Goal: Information Seeking & Learning: Stay updated

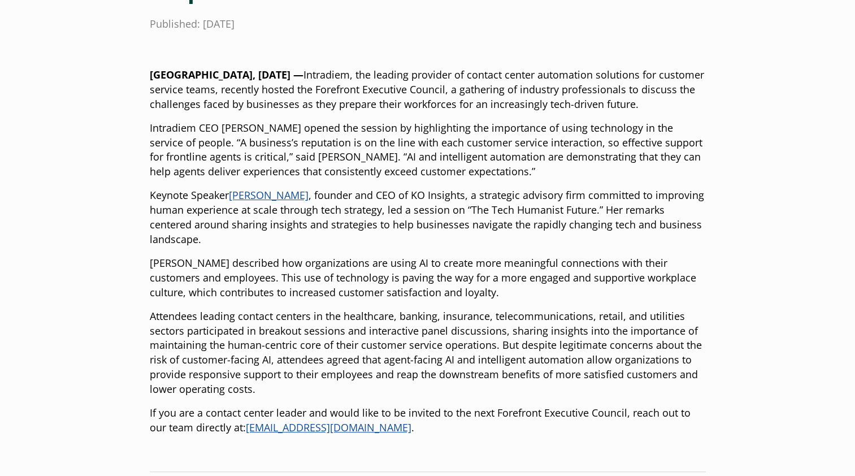
scroll to position [294, 0]
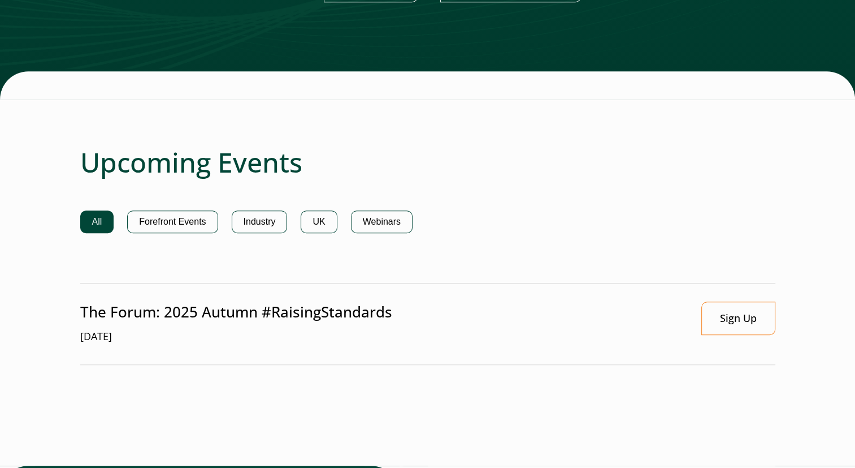
scroll to position [656, 0]
click at [181, 227] on button "Forefront Events" at bounding box center [172, 221] width 90 height 23
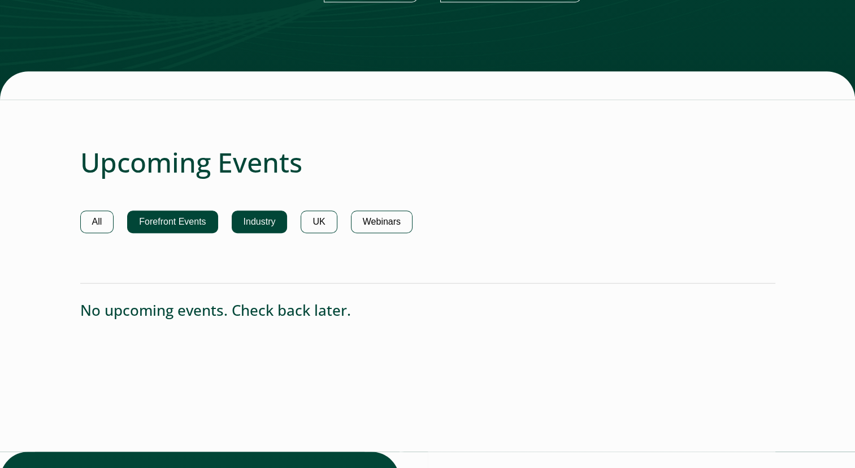
click at [271, 219] on button "Industry" at bounding box center [260, 221] width 56 height 23
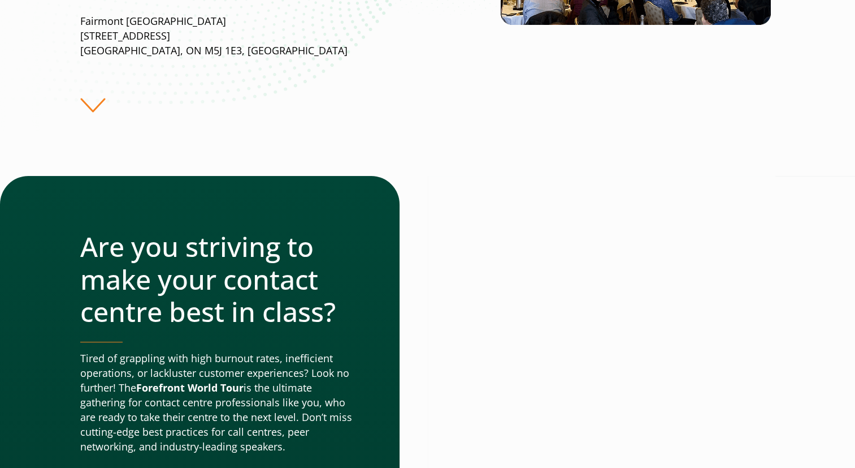
scroll to position [317, 0]
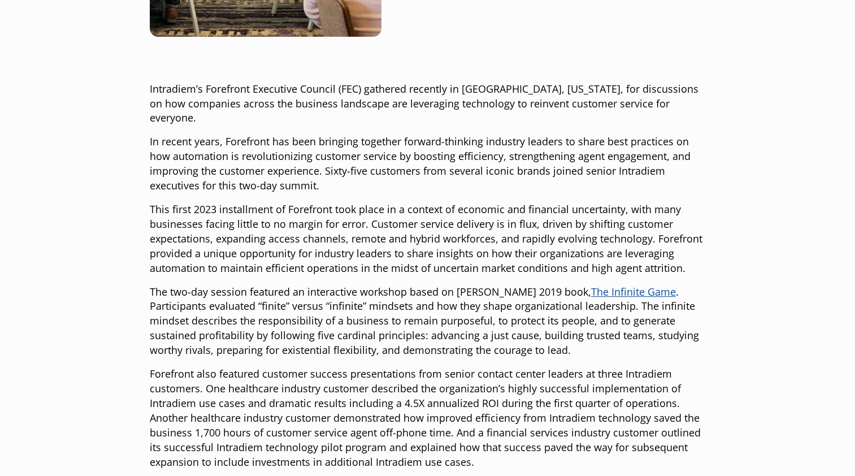
scroll to position [384, 0]
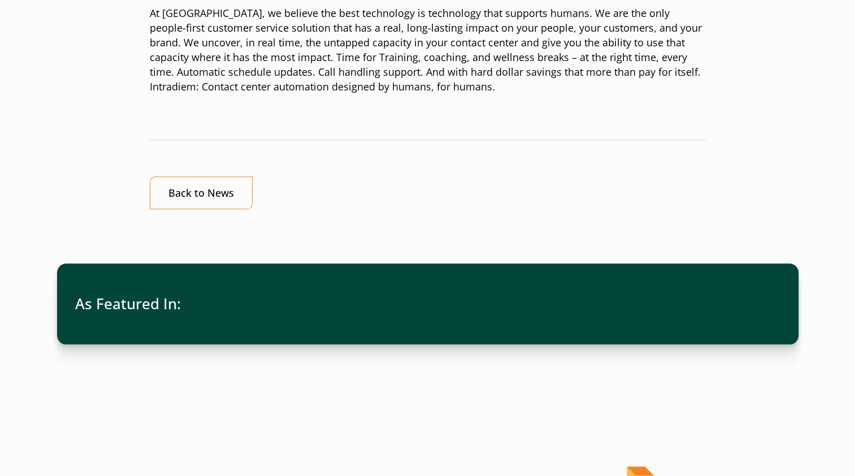
scroll to position [1063, 0]
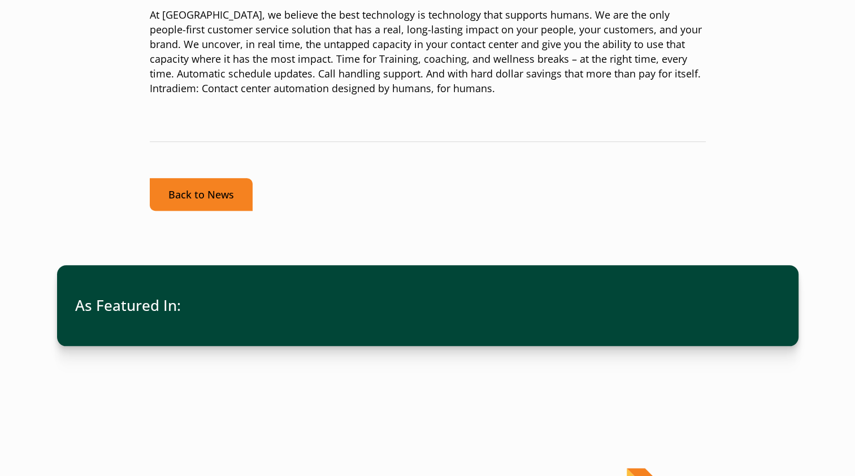
click at [224, 188] on link "Back to News" at bounding box center [201, 194] width 103 height 33
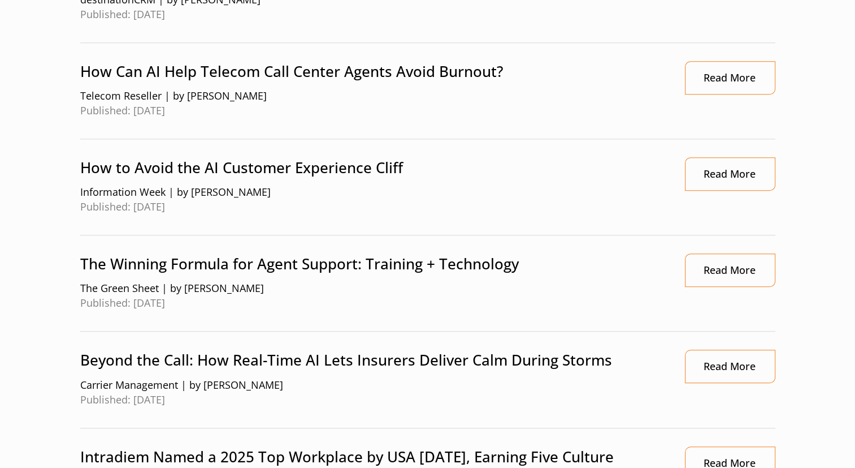
scroll to position [701, 0]
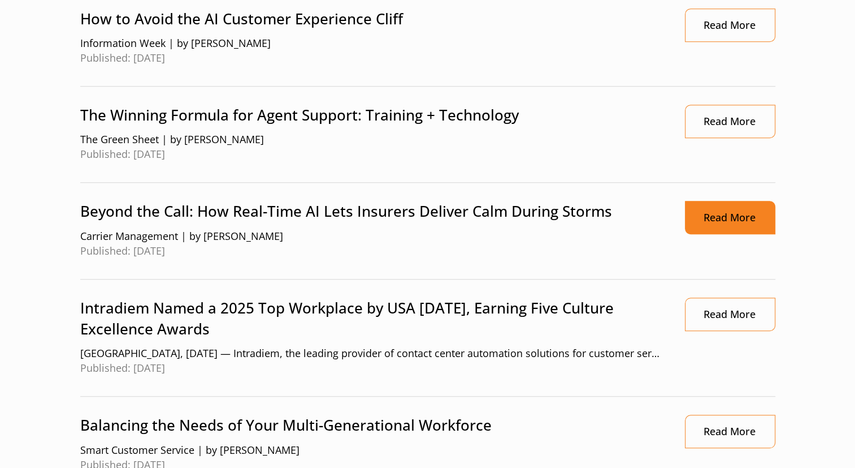
click at [719, 214] on link "Read More" at bounding box center [730, 217] width 90 height 33
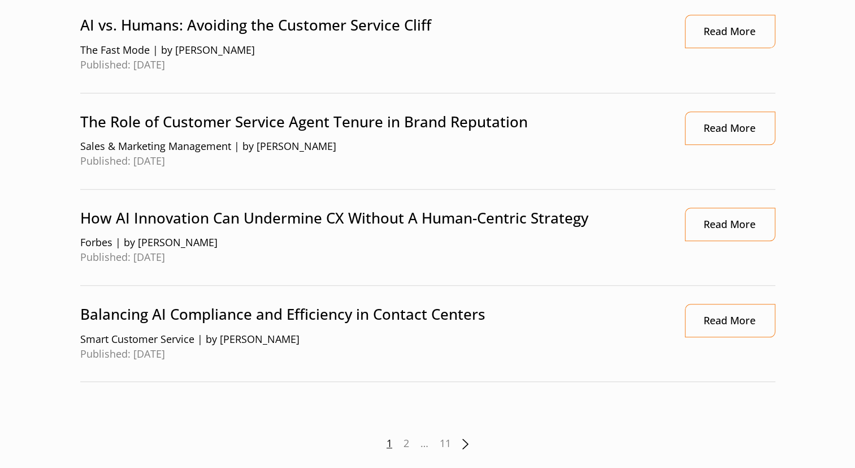
scroll to position [1198, 0]
